Goal: Task Accomplishment & Management: Use online tool/utility

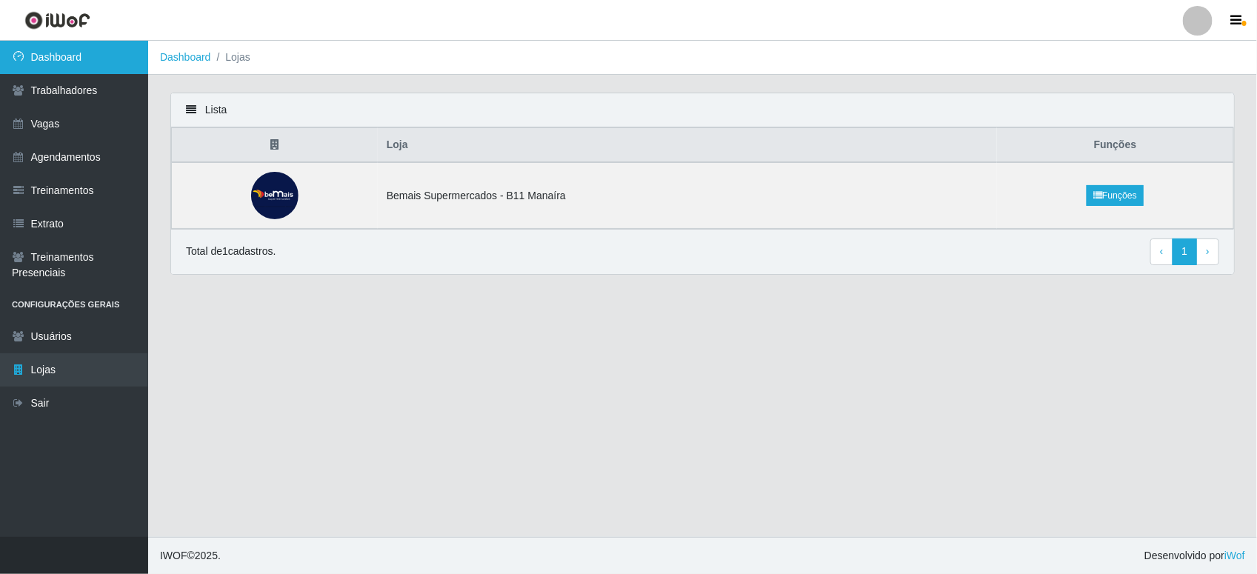
click at [58, 59] on link "Dashboard" at bounding box center [74, 57] width 148 height 33
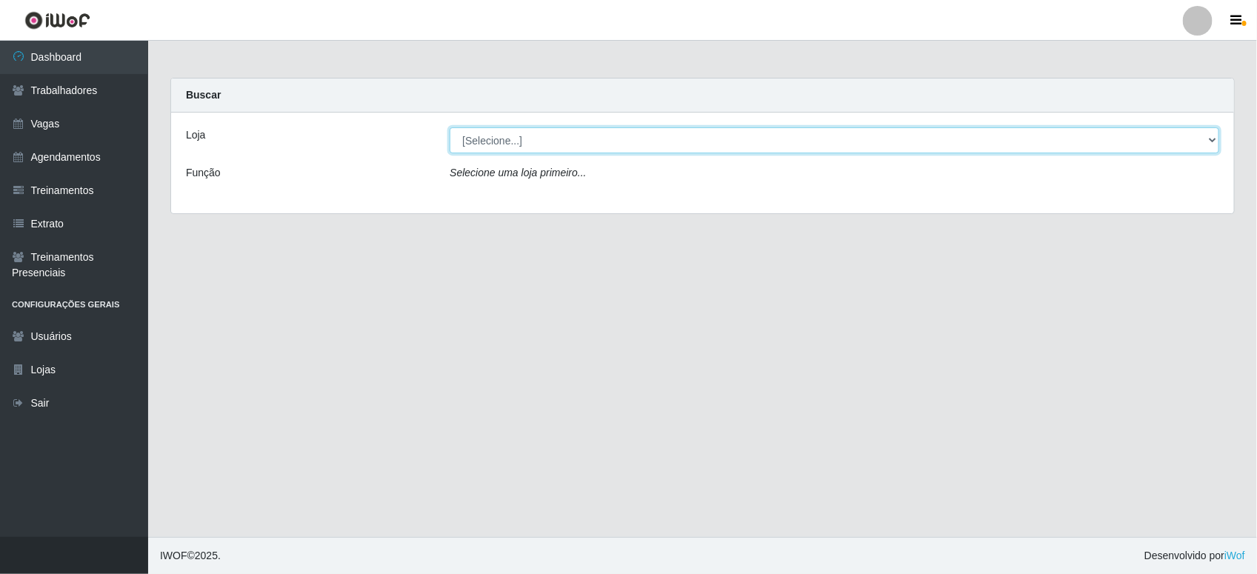
click at [572, 142] on select "[Selecione...] Bemais Supermercados - B11 Manaíra" at bounding box center [835, 140] width 770 height 26
select select "409"
click at [450, 127] on select "[Selecione...] Bemais Supermercados - B11 Manaíra" at bounding box center [835, 140] width 770 height 26
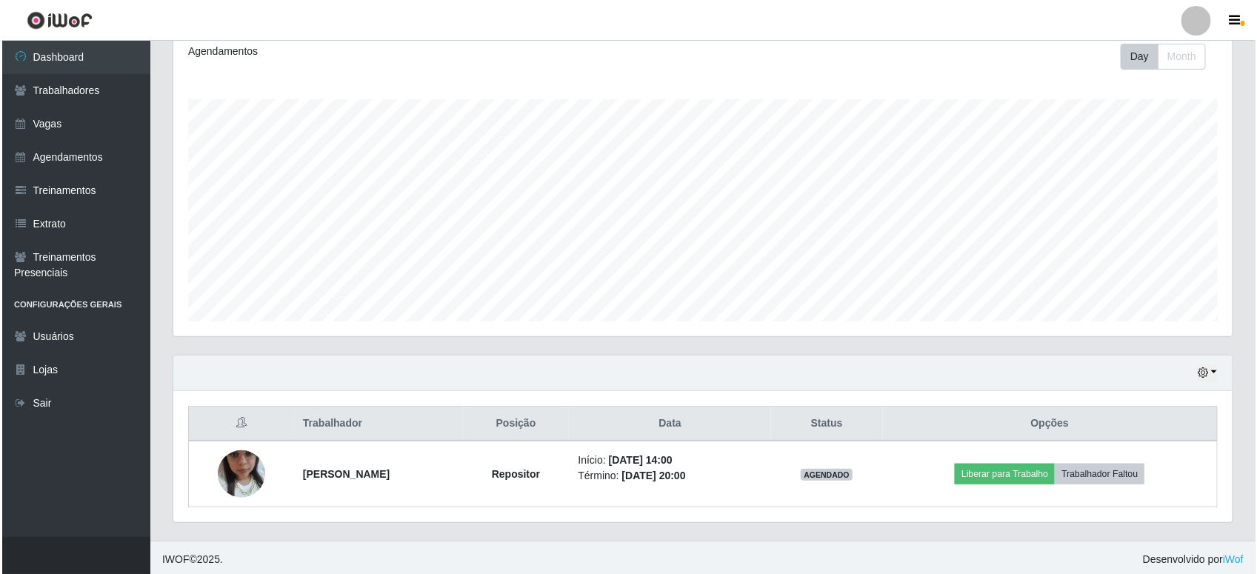
scroll to position [213, 0]
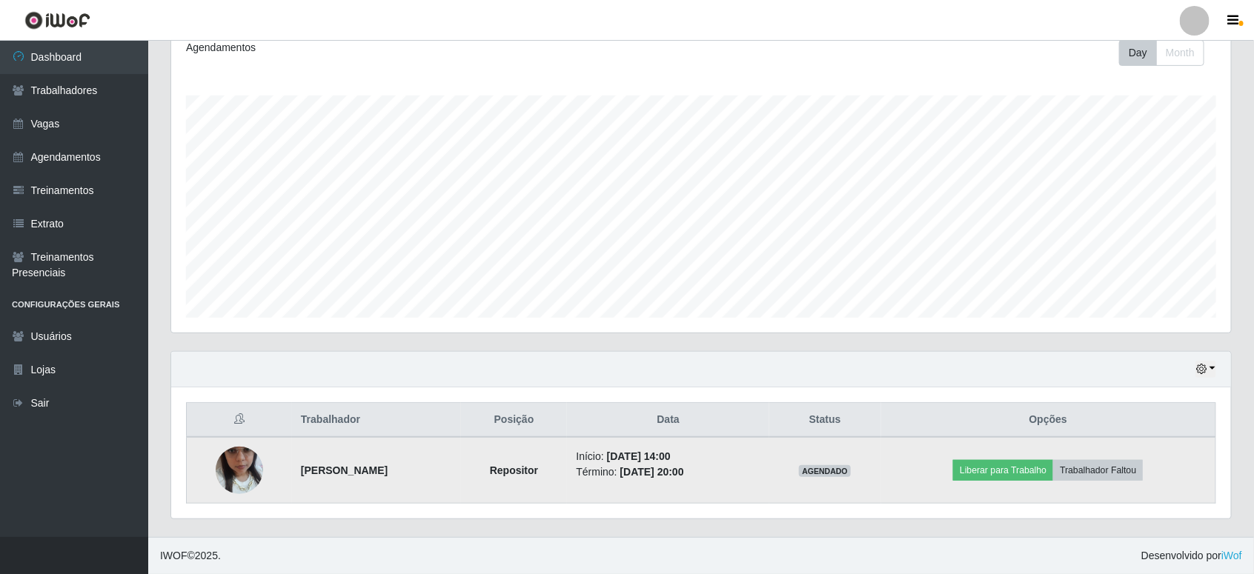
click at [248, 471] on img at bounding box center [239, 470] width 47 height 84
click at [249, 471] on img at bounding box center [239, 470] width 47 height 84
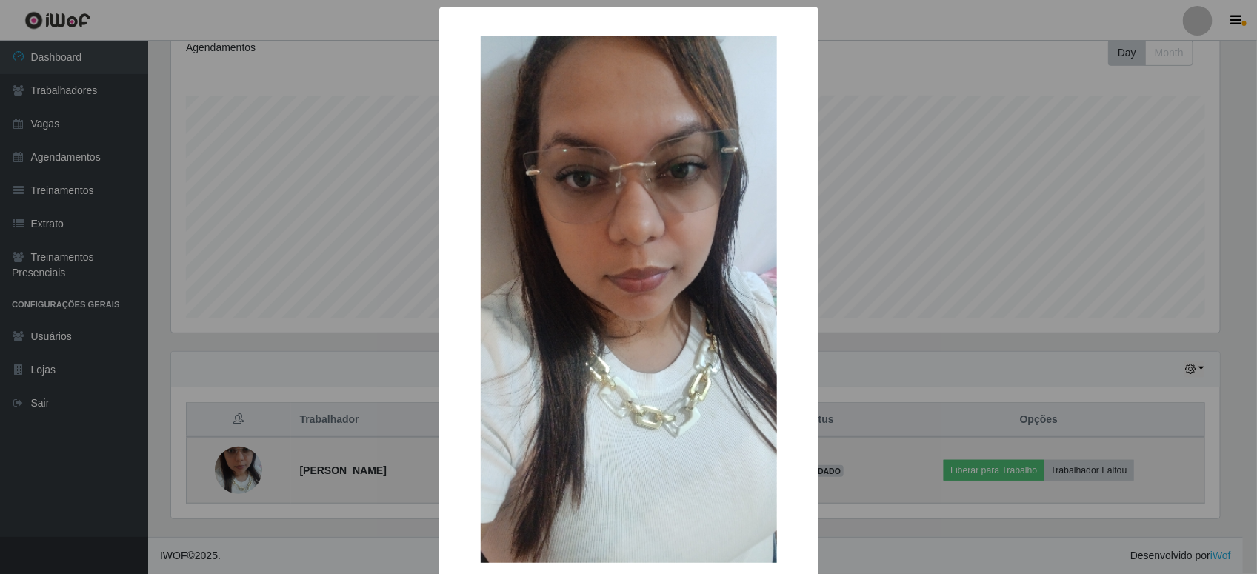
click at [249, 471] on div "× OK Cancel" at bounding box center [628, 287] width 1257 height 574
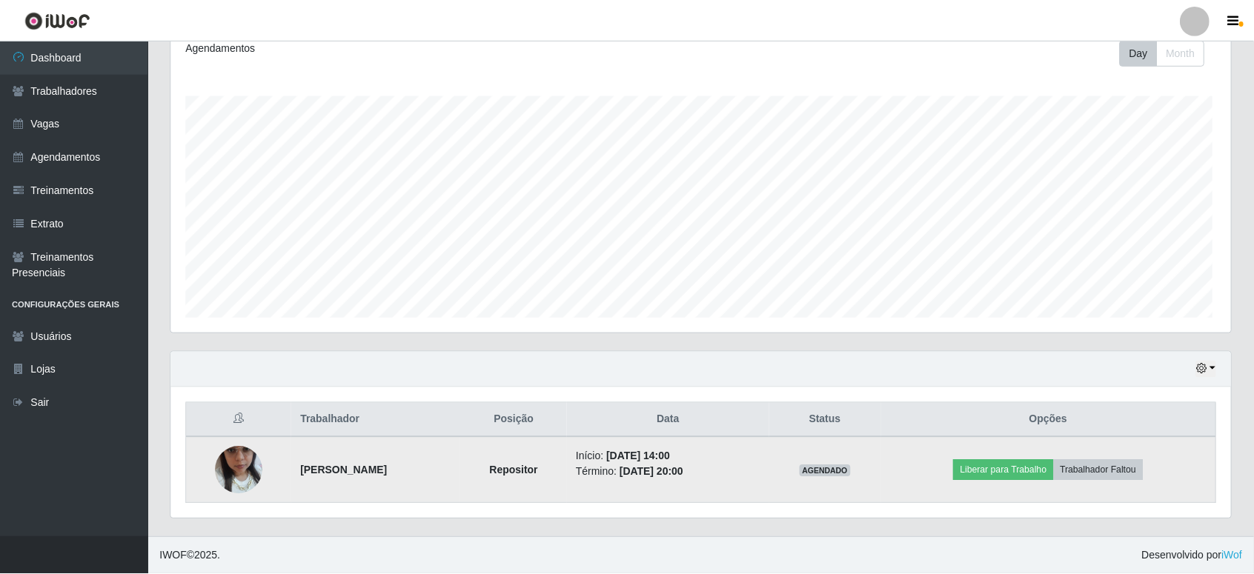
scroll to position [308, 1060]
